Goal: Find specific page/section: Find specific page/section

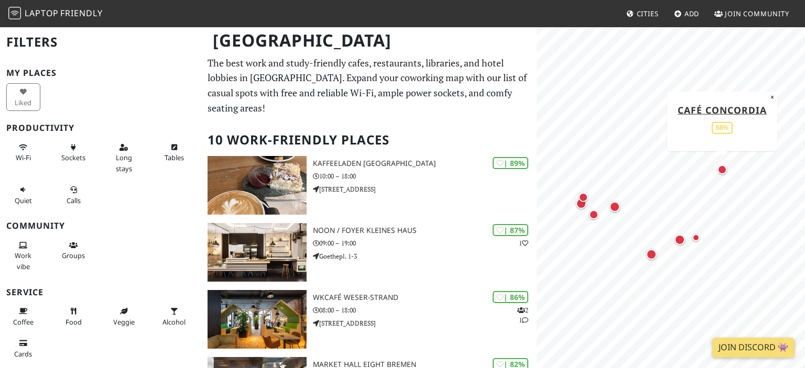
click at [724, 170] on div "Map marker" at bounding box center [721, 169] width 9 height 9
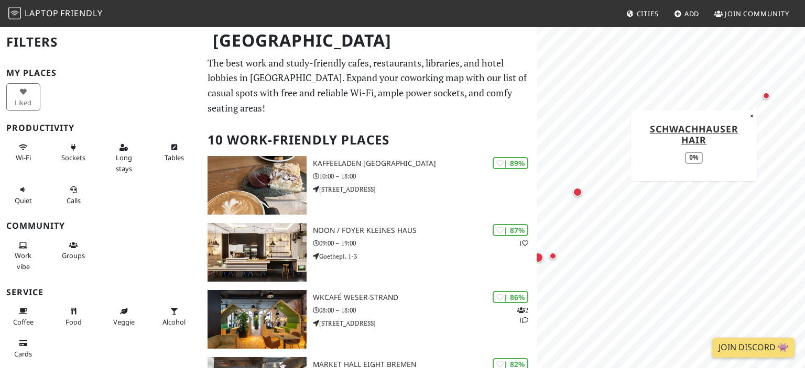
click at [769, 94] on div "Map marker" at bounding box center [766, 95] width 7 height 7
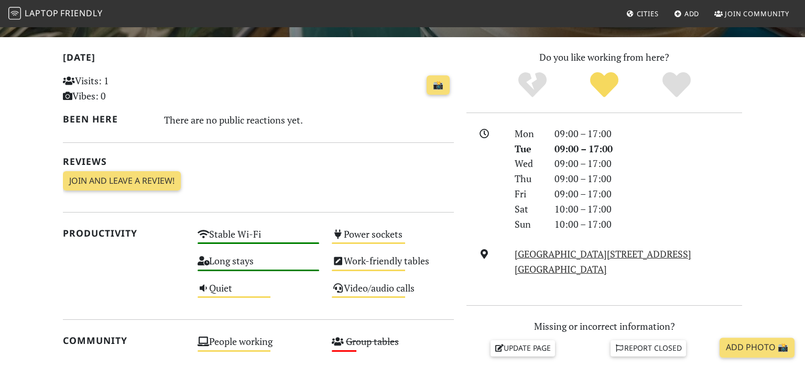
scroll to position [221, 0]
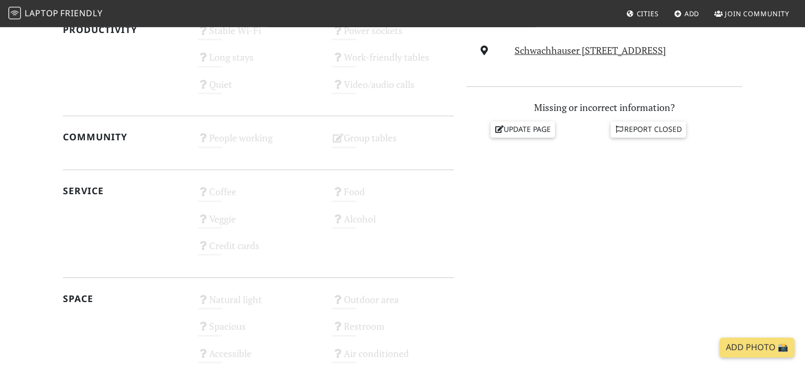
scroll to position [332, 0]
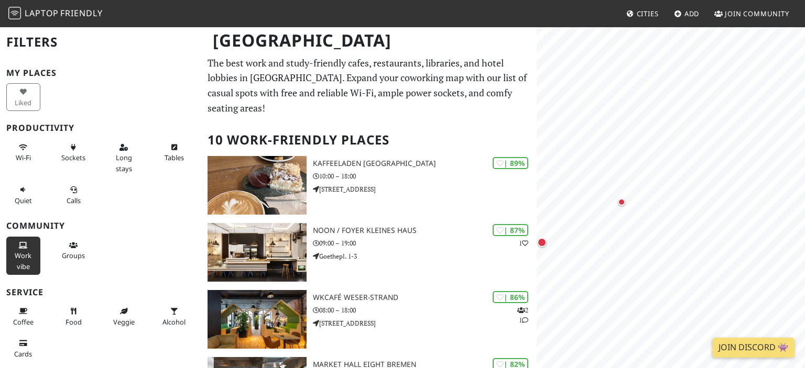
click at [32, 256] on button "Work vibe" at bounding box center [23, 256] width 34 height 38
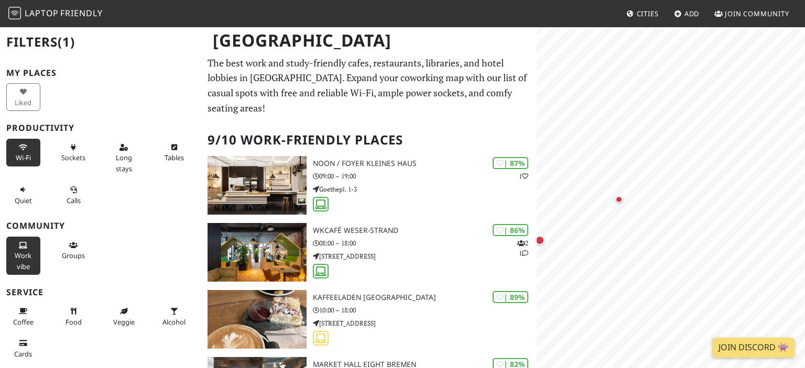
click at [22, 148] on icon at bounding box center [23, 148] width 8 height 7
click at [28, 151] on button "Wi-Fi" at bounding box center [23, 153] width 34 height 28
click at [73, 199] on span "Calls" at bounding box center [74, 200] width 14 height 9
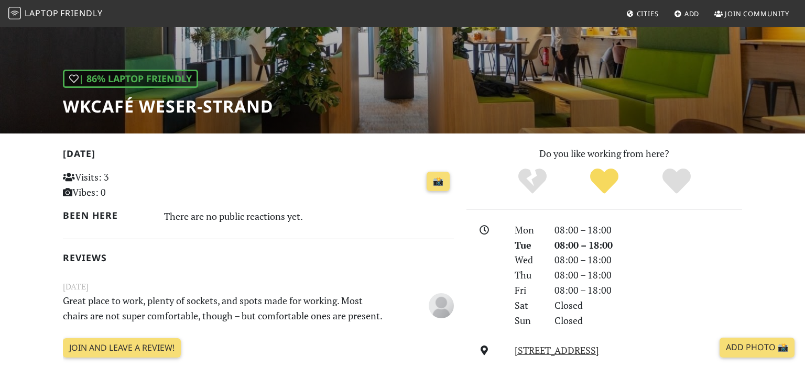
scroll to position [55, 0]
